Goal: Task Accomplishment & Management: Complete application form

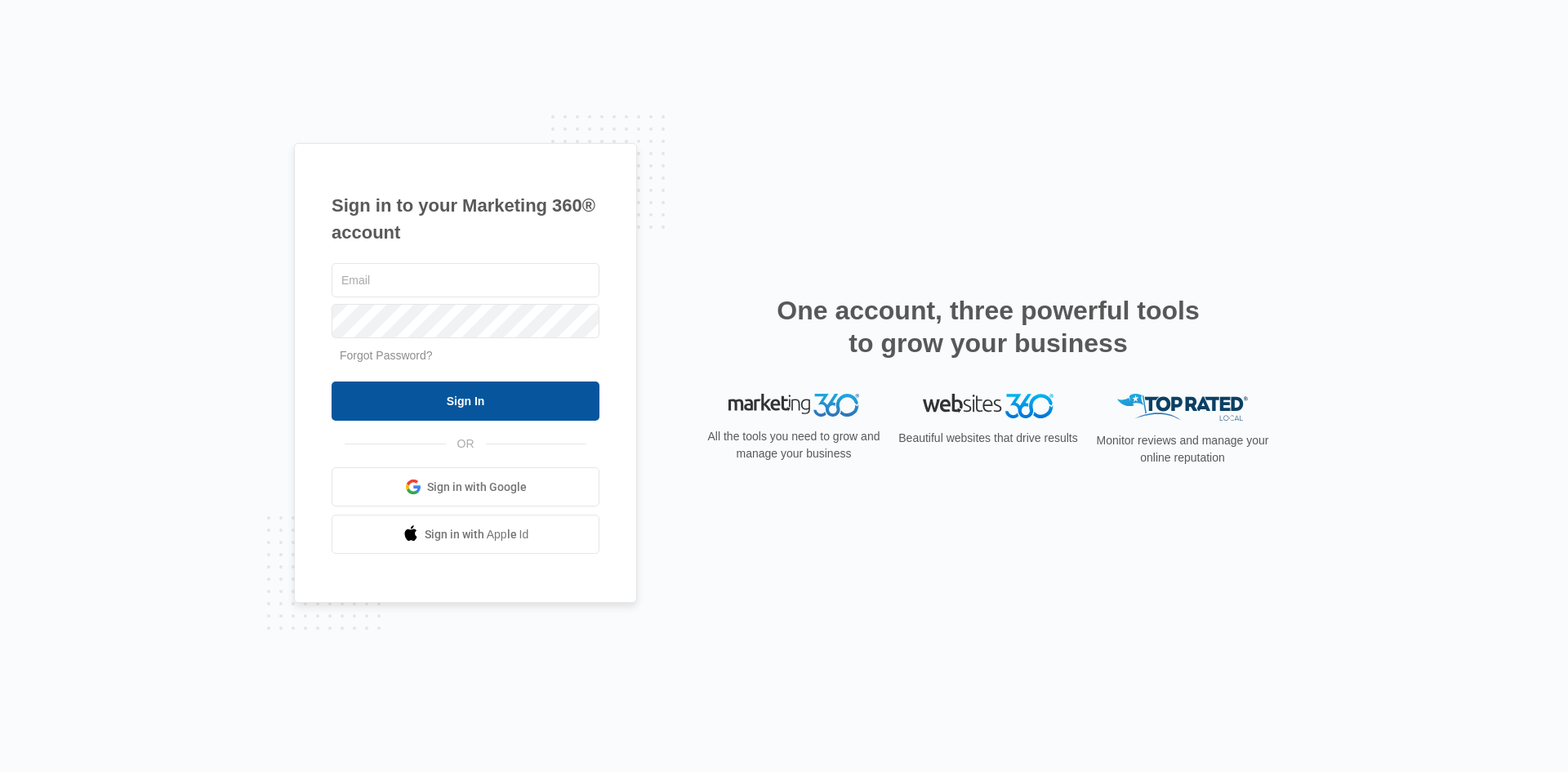
type input "[EMAIL_ADDRESS][DOMAIN_NAME]"
click at [474, 399] on input "Sign In" at bounding box center [466, 401] width 268 height 39
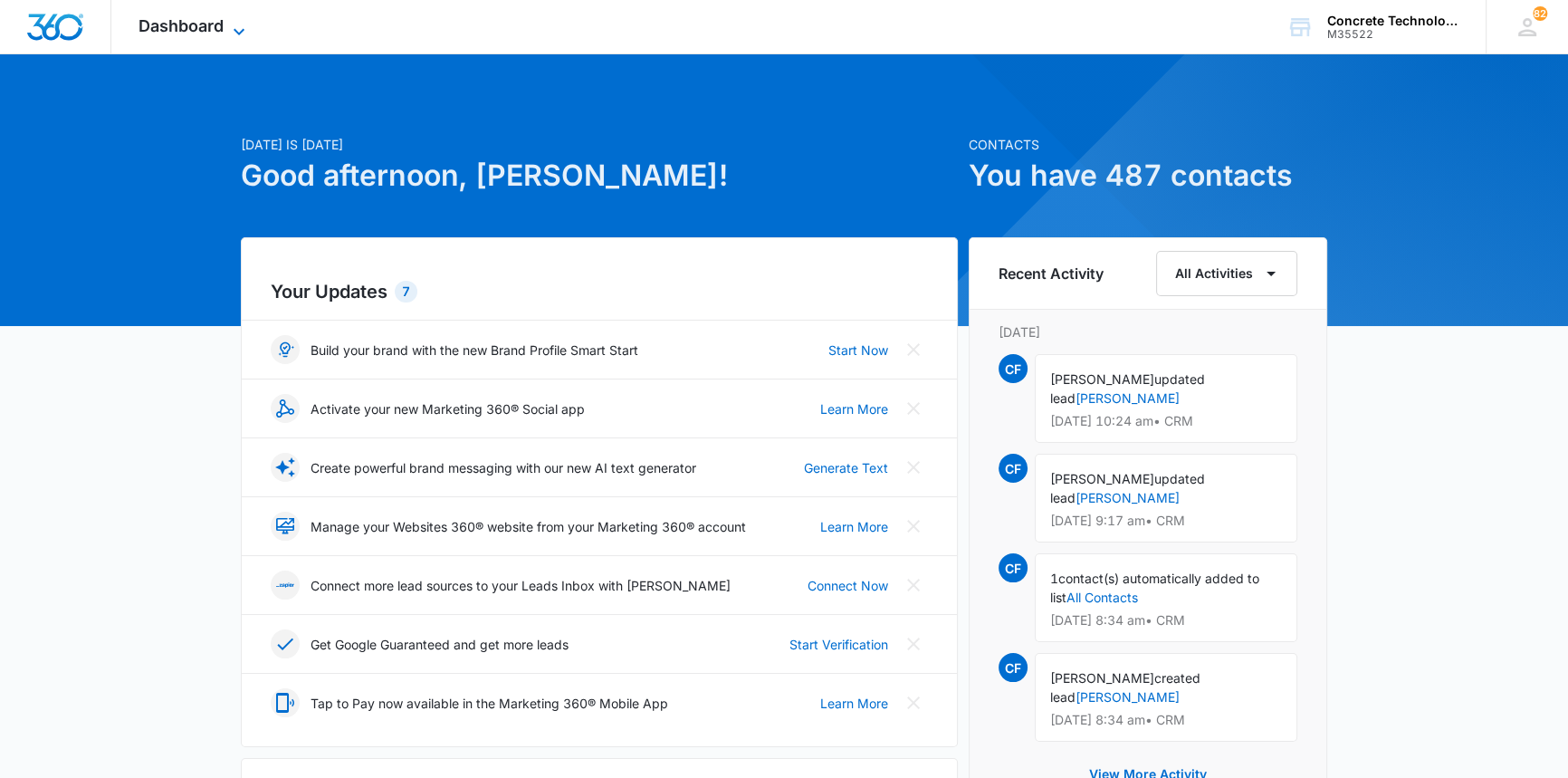
click at [189, 22] on span "Dashboard" at bounding box center [181, 25] width 86 height 19
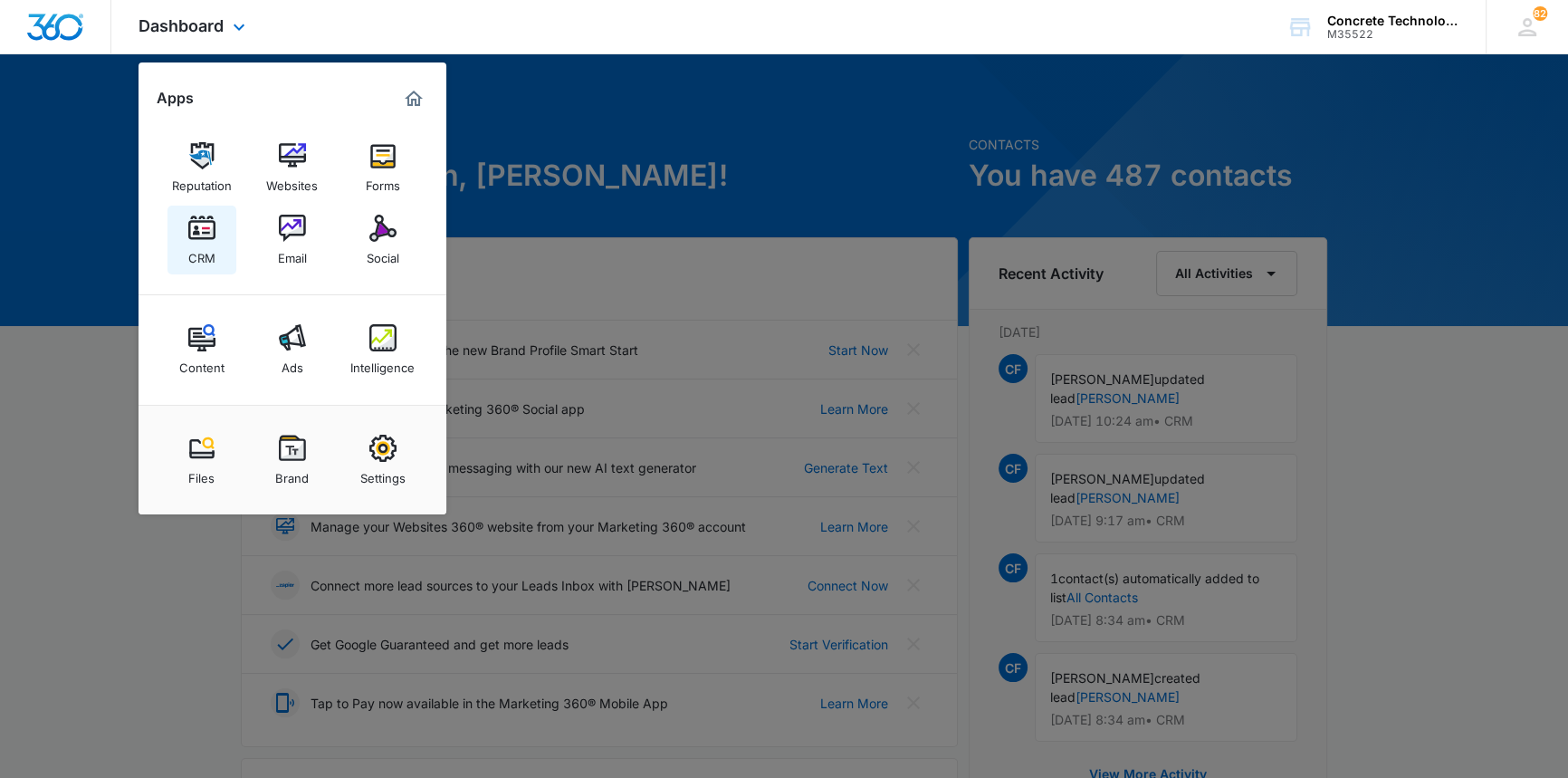
click at [196, 229] on img at bounding box center [201, 228] width 27 height 27
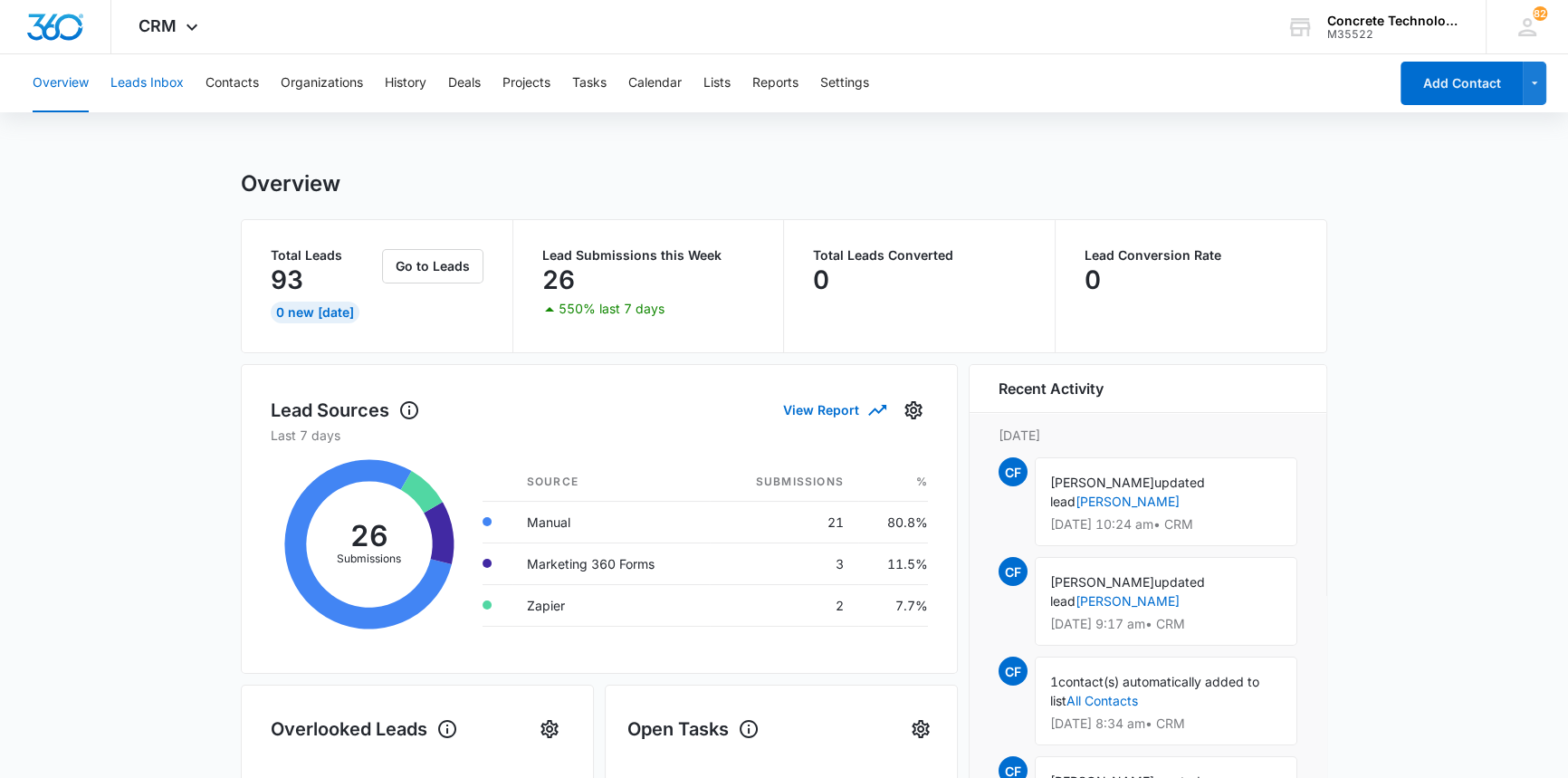
click at [145, 80] on button "Leads Inbox" at bounding box center [147, 84] width 74 height 58
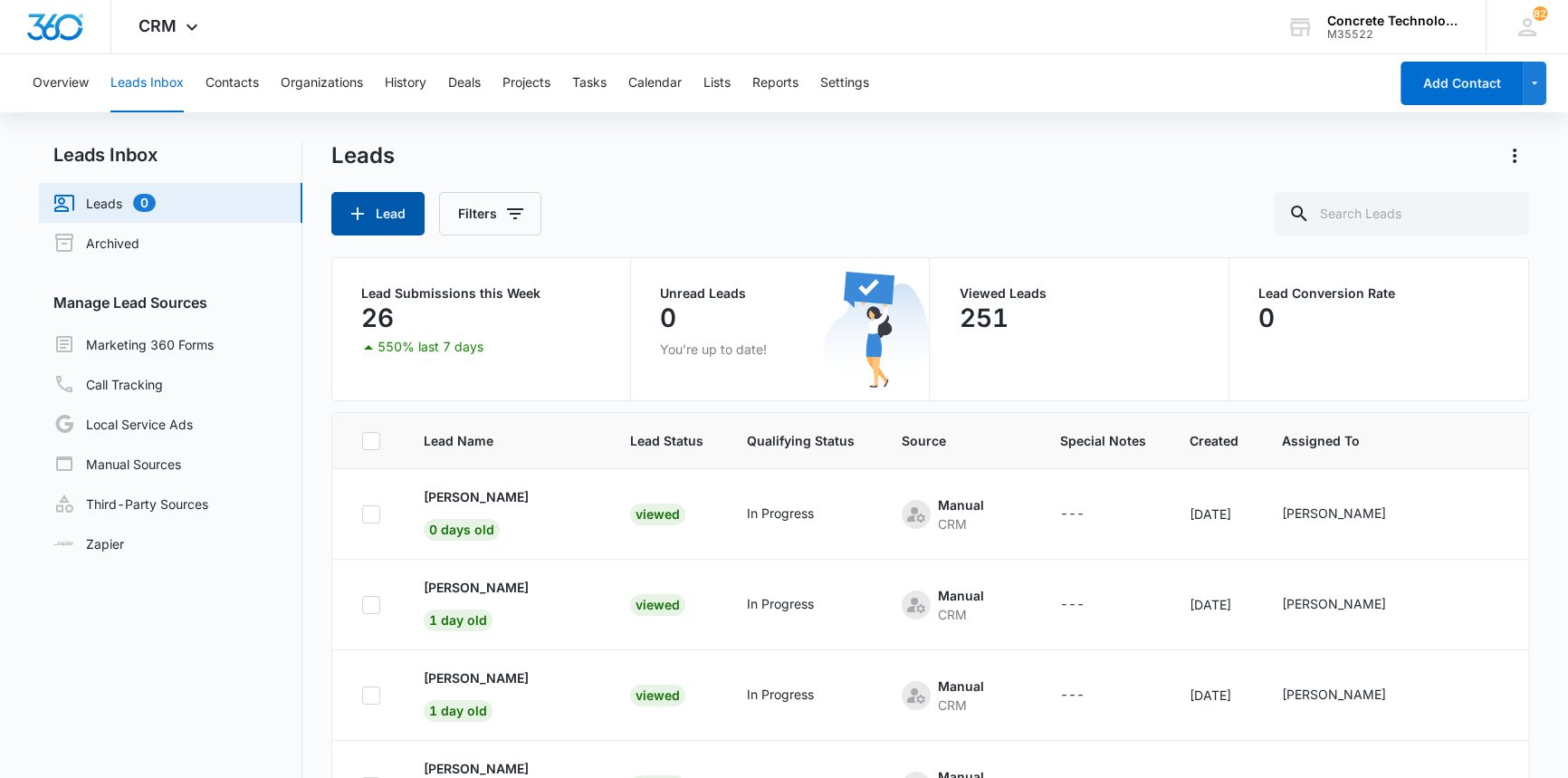
click at [398, 207] on button "Lead" at bounding box center [378, 214] width 94 height 44
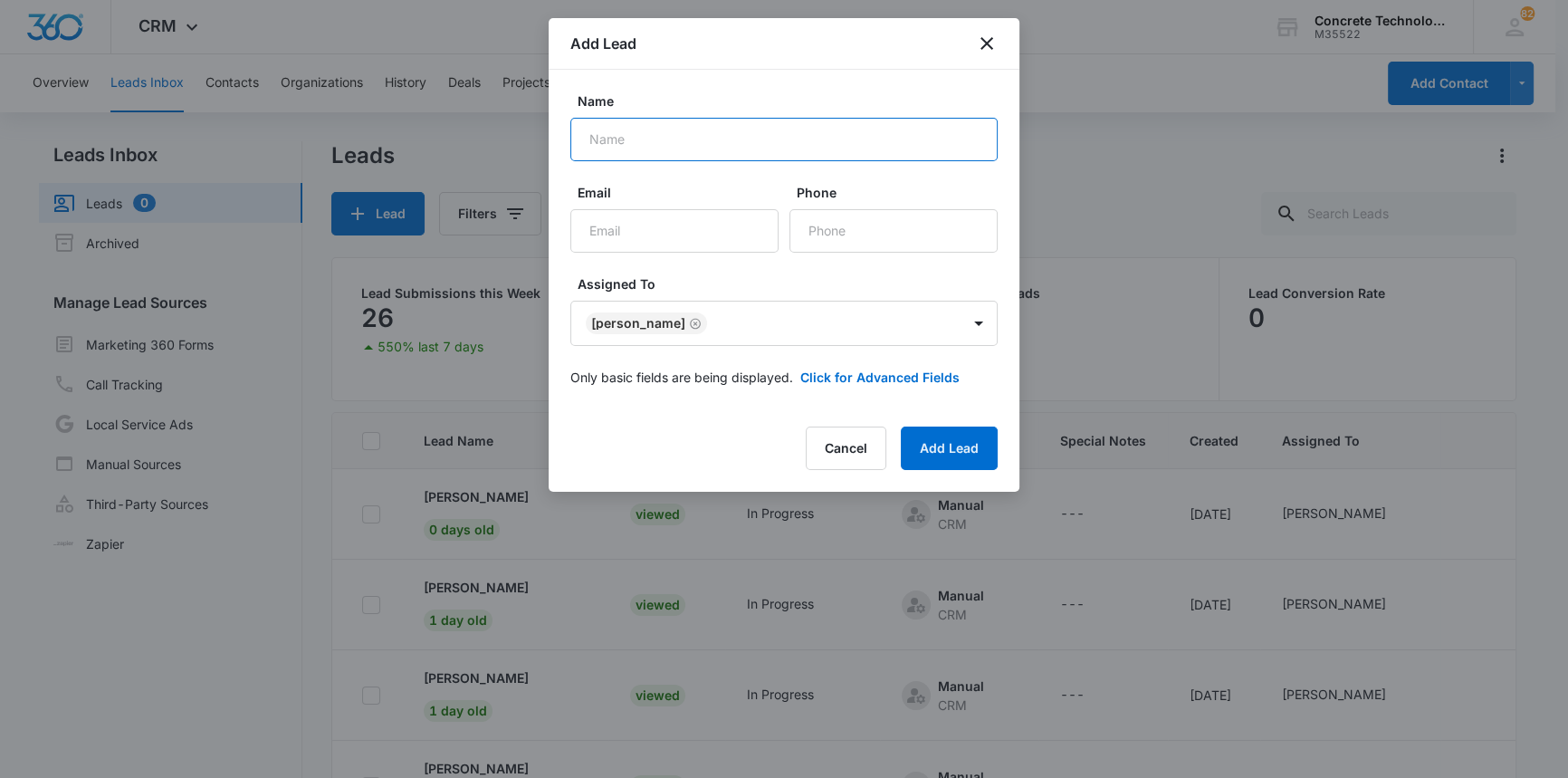
click at [594, 137] on input "Name" at bounding box center [784, 139] width 428 height 44
type input "[PERSON_NAME]"
click at [674, 227] on input "Email" at bounding box center [674, 231] width 208 height 44
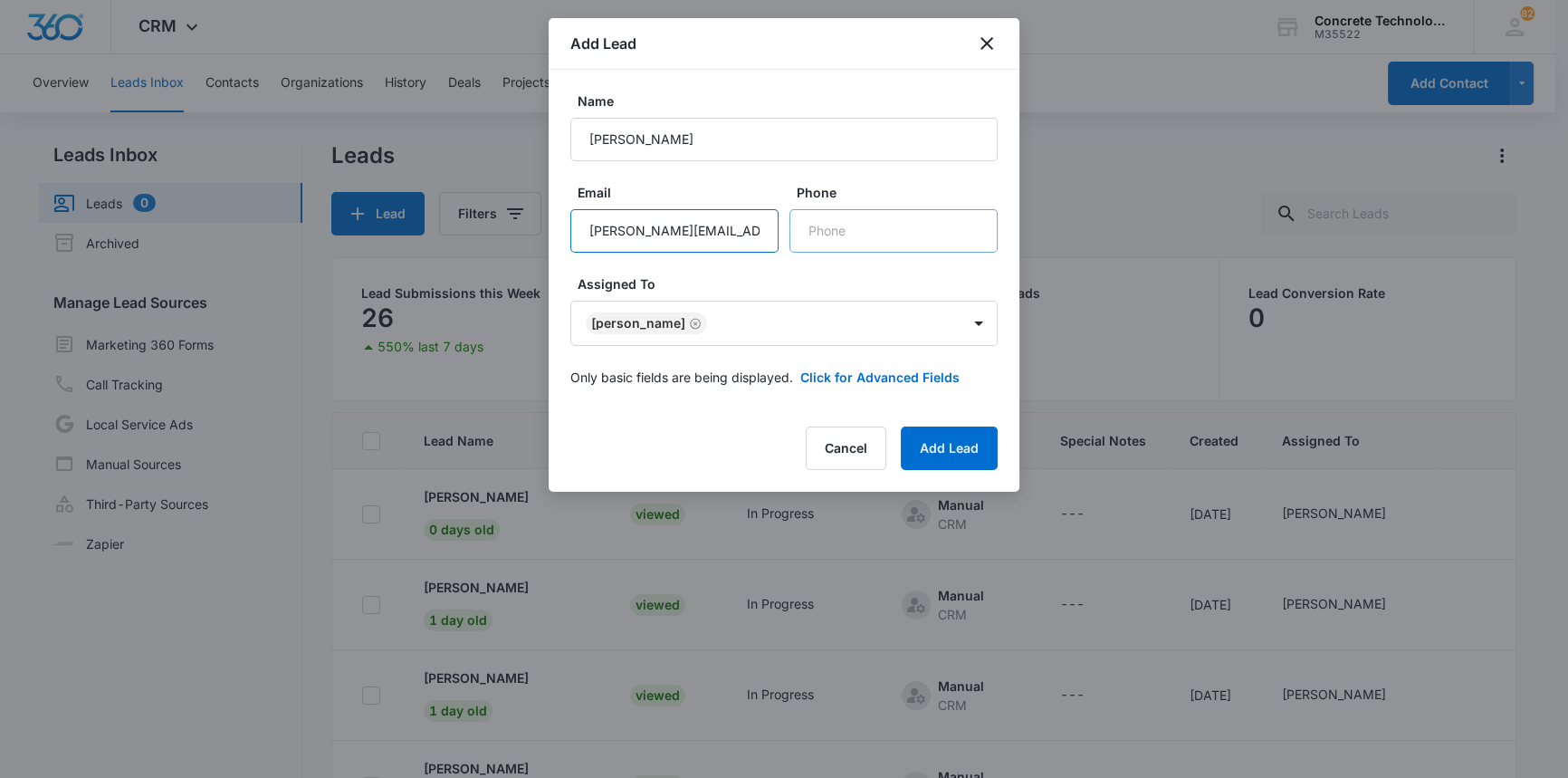
type input "[PERSON_NAME][EMAIL_ADDRESS][DOMAIN_NAME]"
click at [843, 228] on input "Phone" at bounding box center [893, 231] width 208 height 44
type input "[PHONE_NUMBER]"
click at [941, 449] on button "Add Lead" at bounding box center [949, 449] width 97 height 44
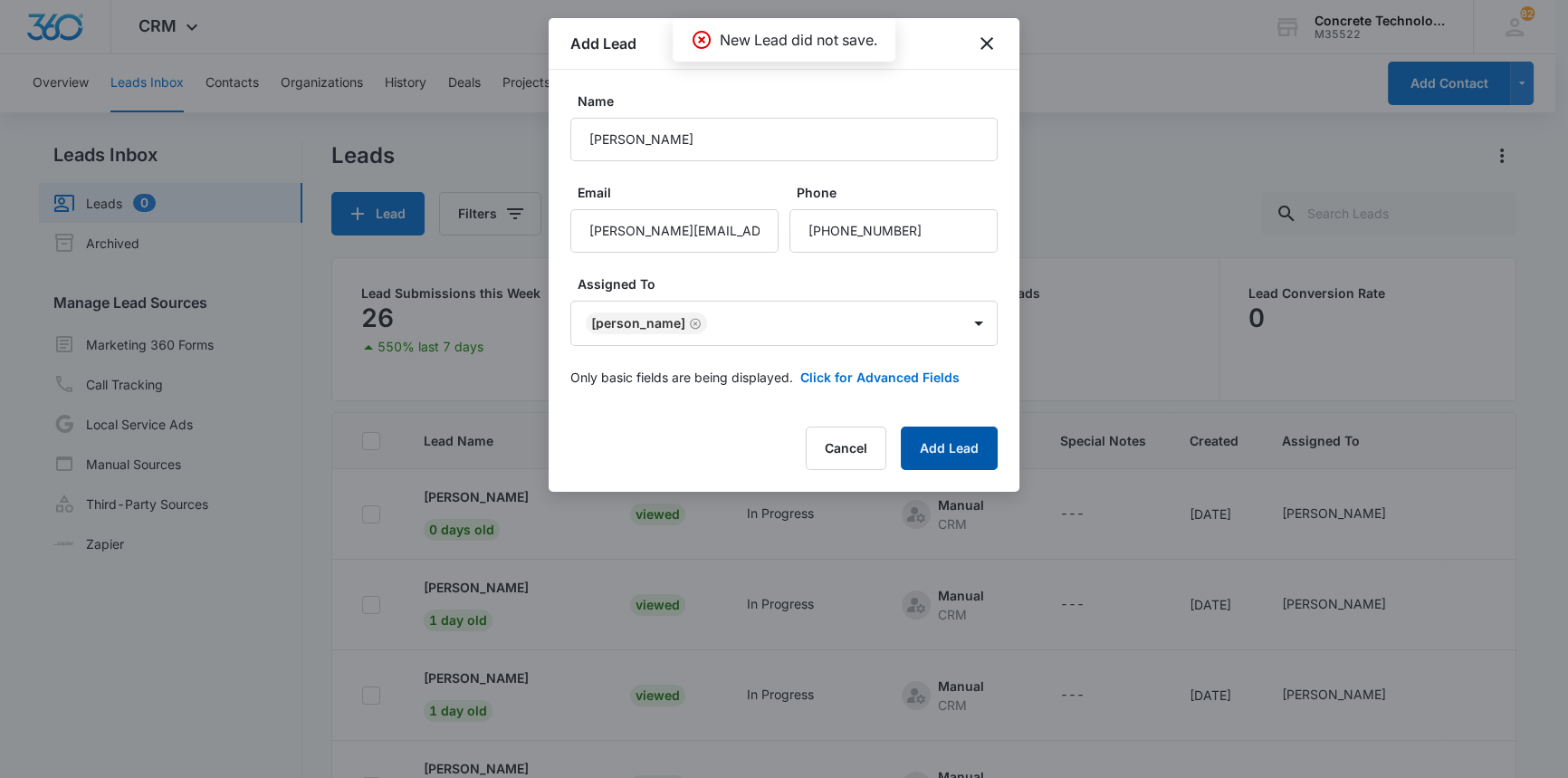
click at [941, 449] on button "Add Lead" at bounding box center [949, 449] width 97 height 44
click at [925, 444] on button "Add Lead" at bounding box center [949, 449] width 97 height 44
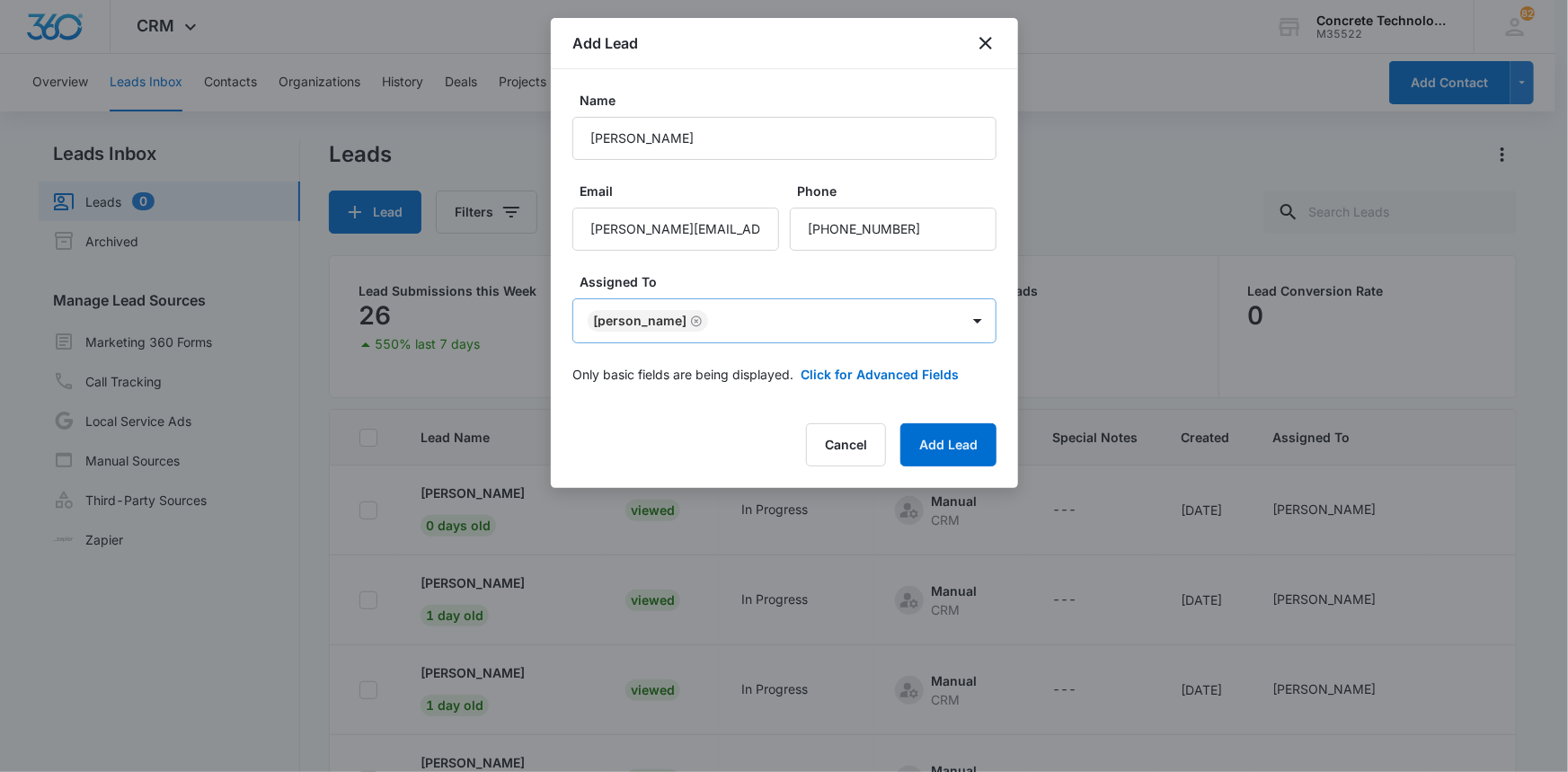
click at [865, 324] on body "CRM Apps Reputation Websites Forms CRM Email Social Content Ads Intelligence Fi…" at bounding box center [784, 462] width 1568 height 924
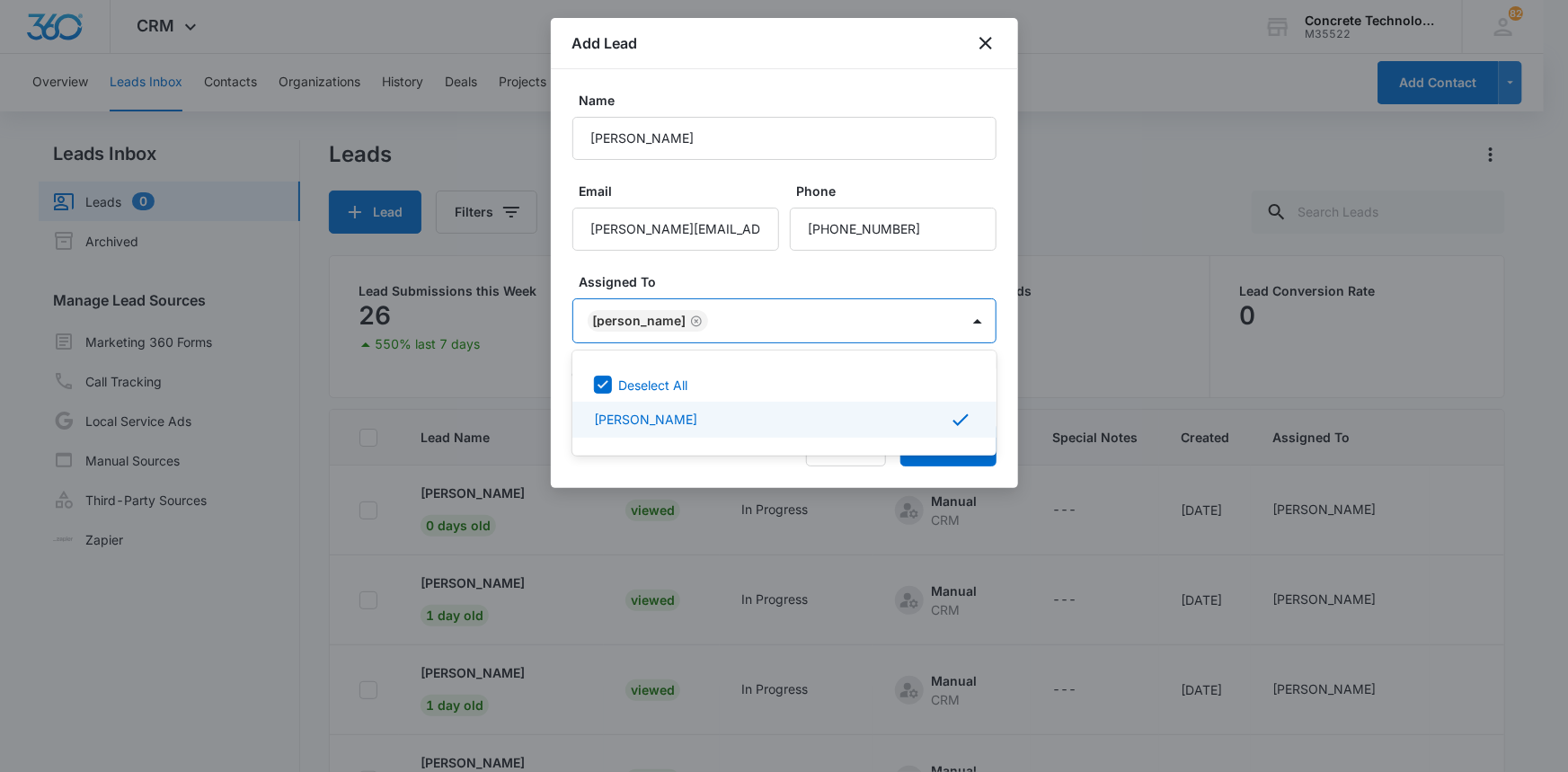
click at [638, 417] on p "[PERSON_NAME]" at bounding box center [646, 419] width 104 height 19
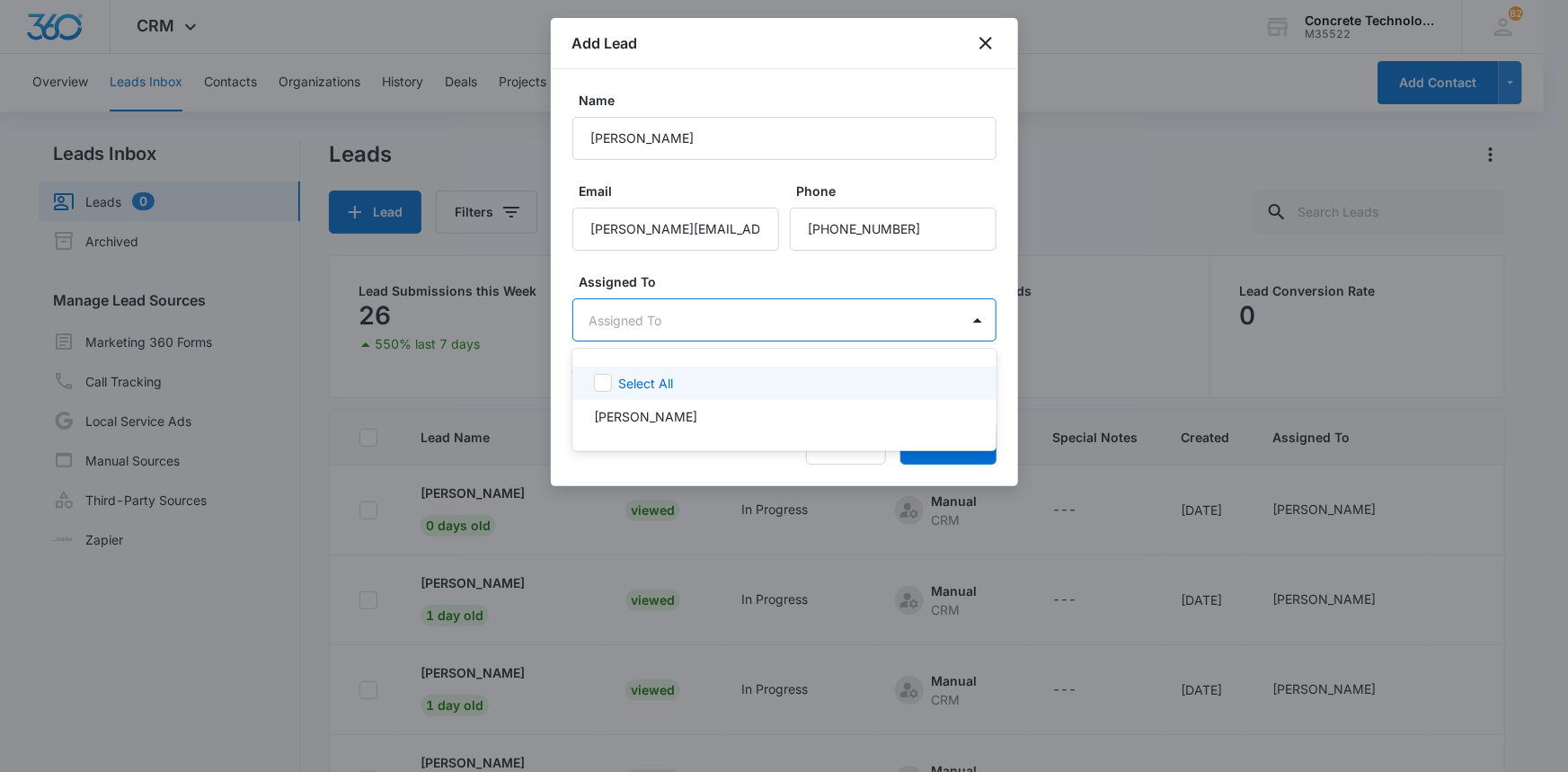
click at [627, 243] on div at bounding box center [784, 386] width 1568 height 772
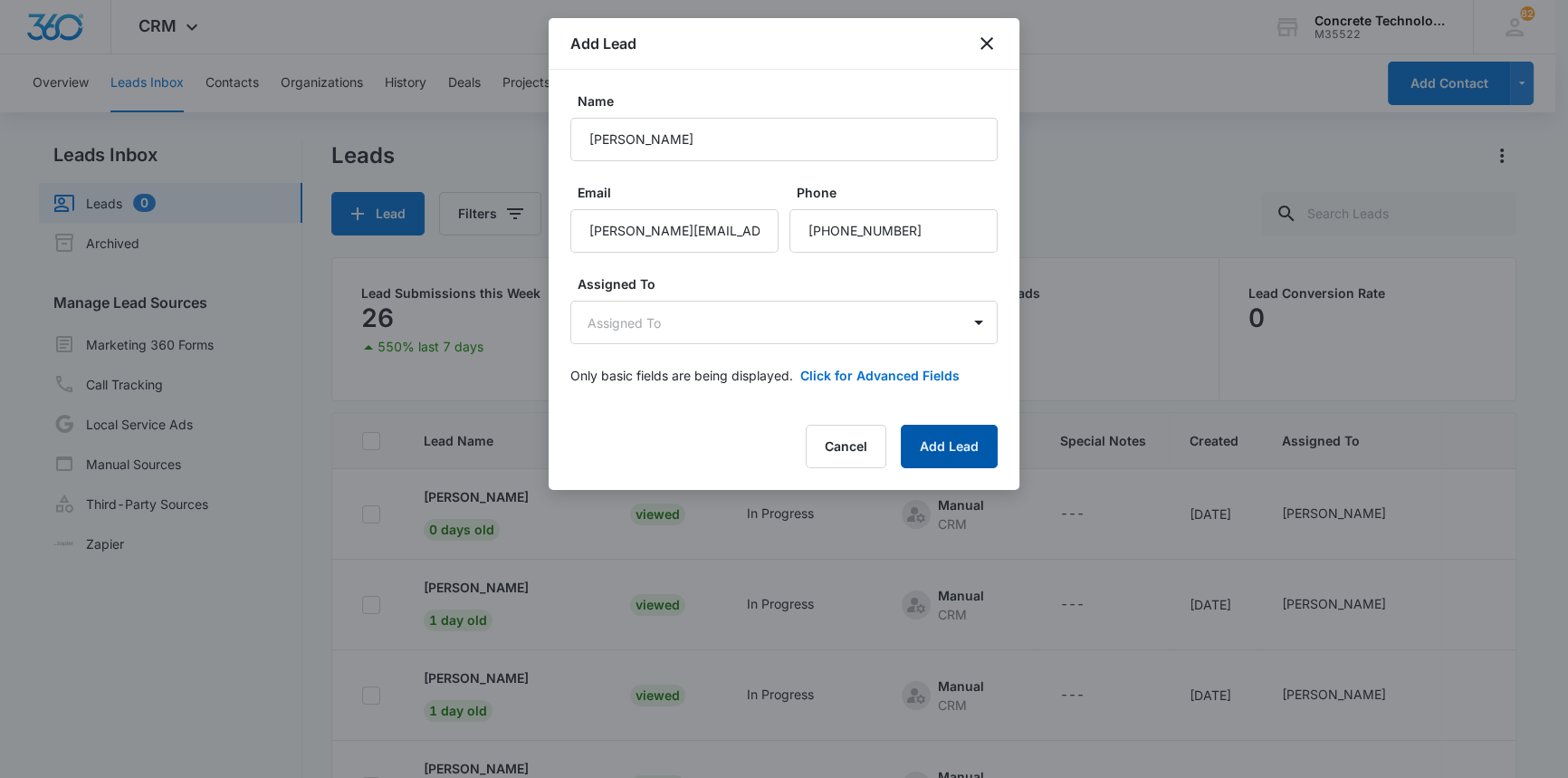
click at [932, 441] on button "Add Lead" at bounding box center [949, 447] width 97 height 44
click at [932, 441] on div "Cancel Add Lead" at bounding box center [901, 447] width 192 height 44
click at [932, 441] on button "Add Lead" at bounding box center [949, 447] width 97 height 44
click at [932, 441] on div "Cancel Loading Add Lead" at bounding box center [887, 447] width 221 height 44
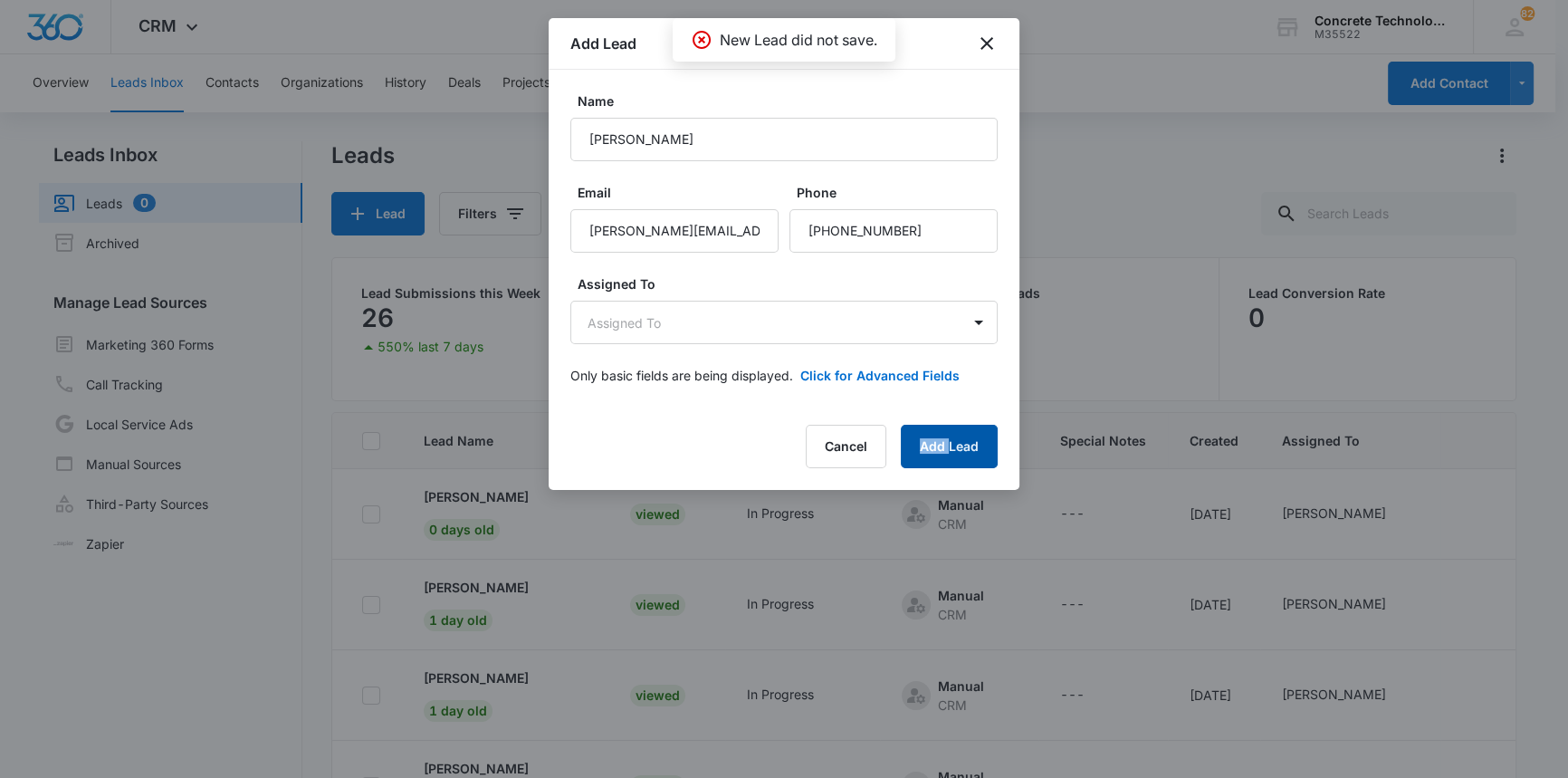
click at [932, 441] on button "Add Lead" at bounding box center [949, 447] width 97 height 44
click at [932, 441] on div "Cancel Loading Add Lead" at bounding box center [887, 447] width 221 height 44
click at [932, 441] on button "Add Lead" at bounding box center [949, 447] width 97 height 44
click at [949, 438] on button "Add Lead" at bounding box center [949, 447] width 97 height 44
click at [985, 41] on icon "close" at bounding box center [987, 43] width 13 height 13
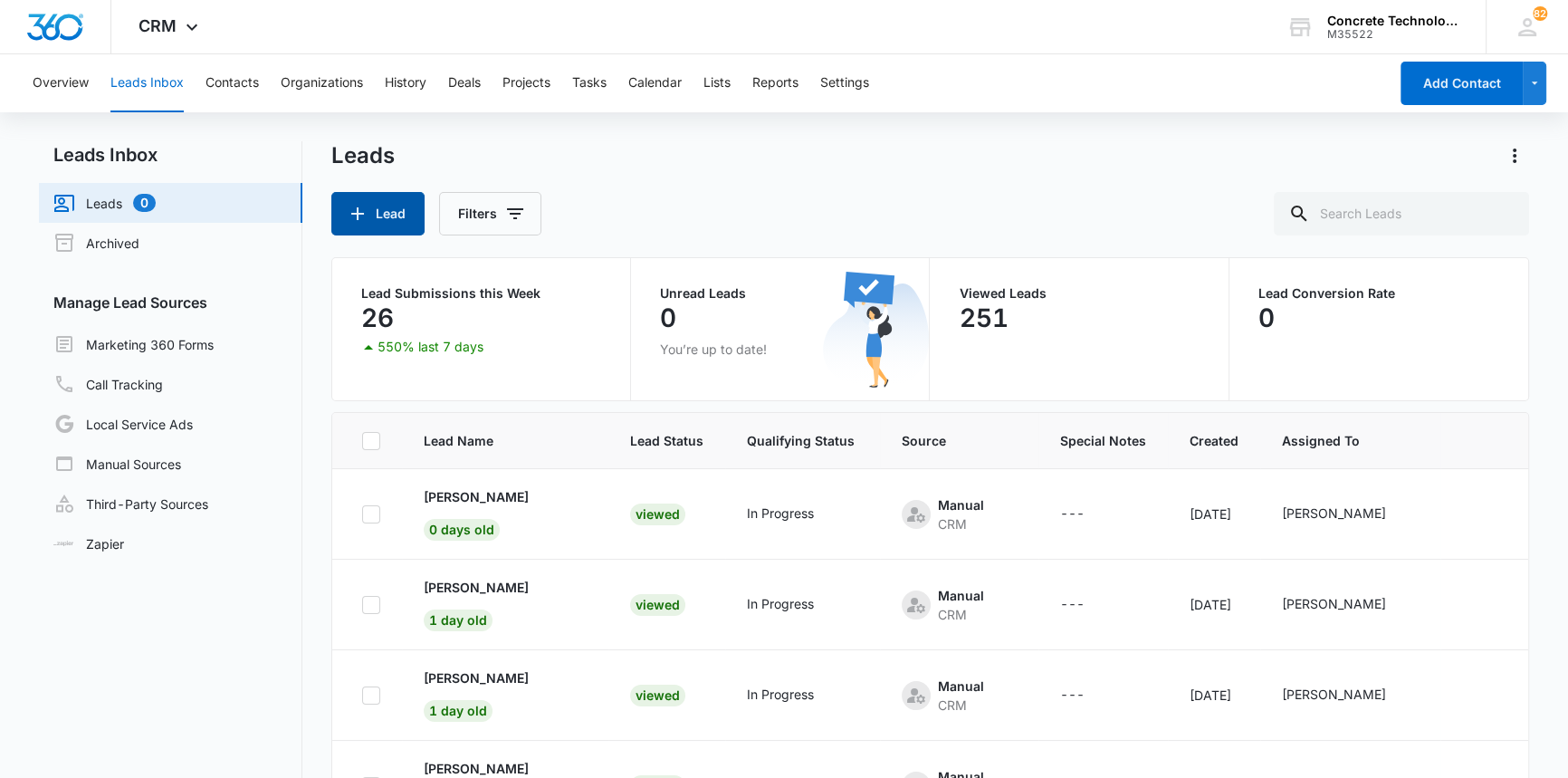
click at [388, 213] on button "Lead" at bounding box center [378, 214] width 94 height 44
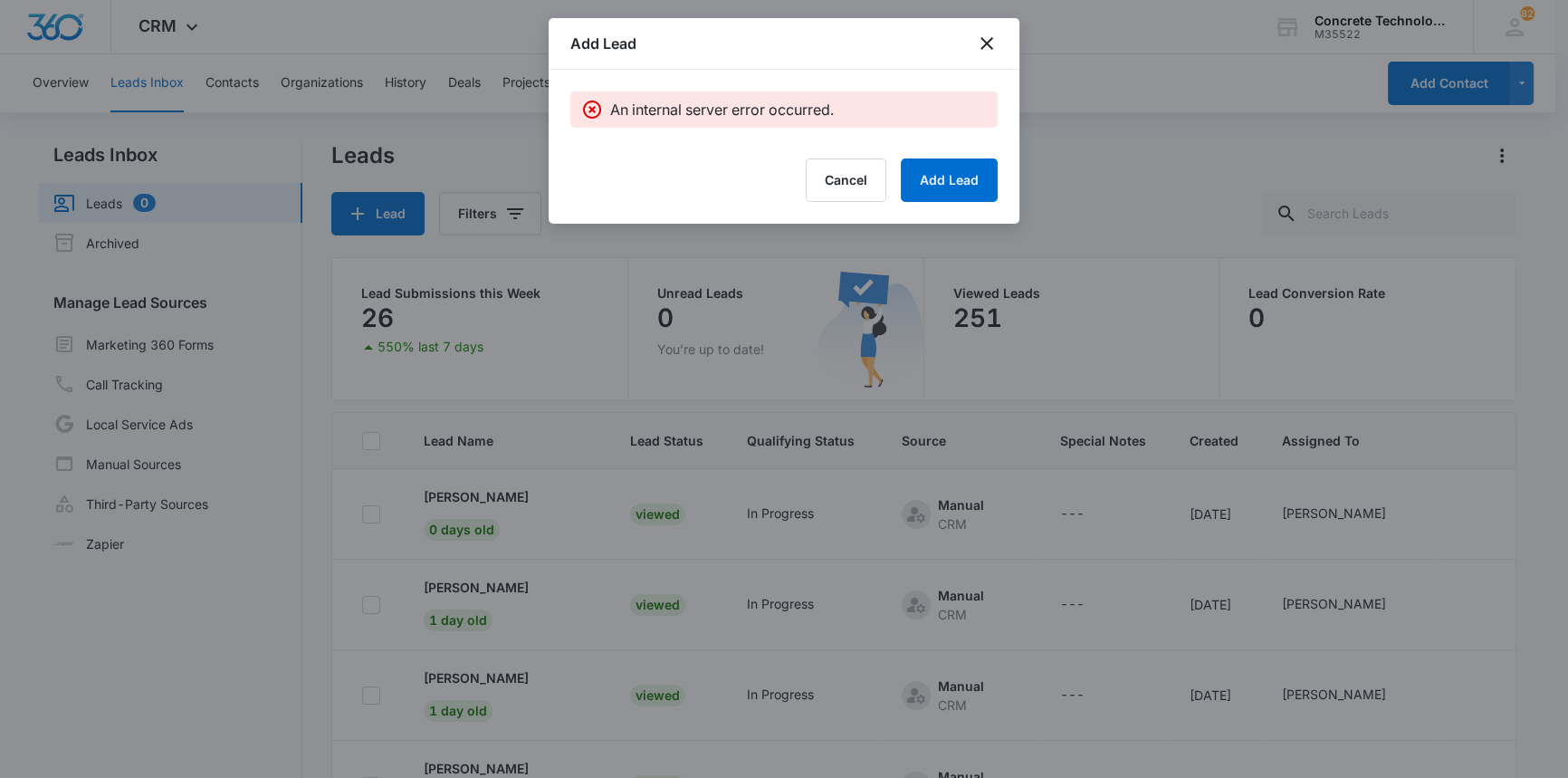
click at [602, 142] on div "Add Lead An internal server error occurred. Cancel Add Lead" at bounding box center [784, 120] width 471 height 206
click at [948, 180] on button "Add Lead" at bounding box center [949, 180] width 97 height 44
click at [988, 35] on icon "close" at bounding box center [987, 44] width 22 height 22
